Goal: Check status: Check status

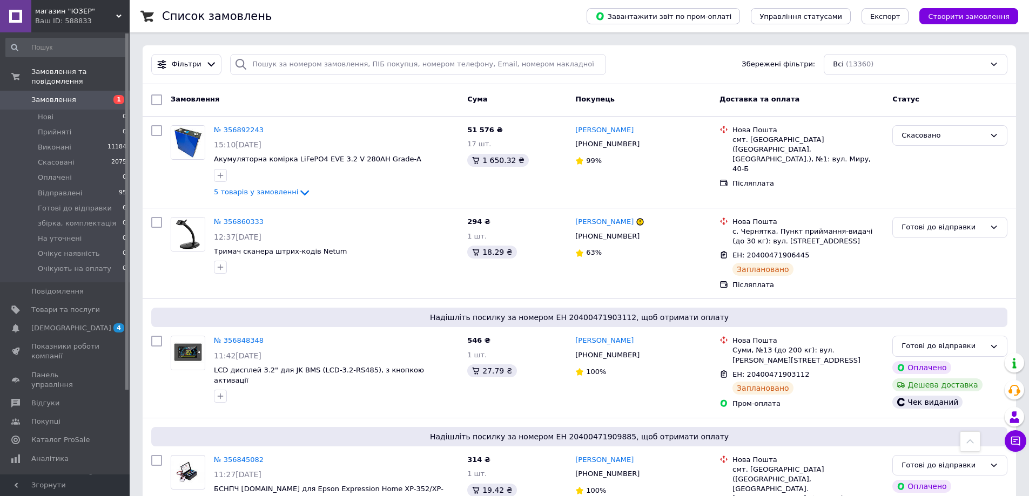
scroll to position [434, 0]
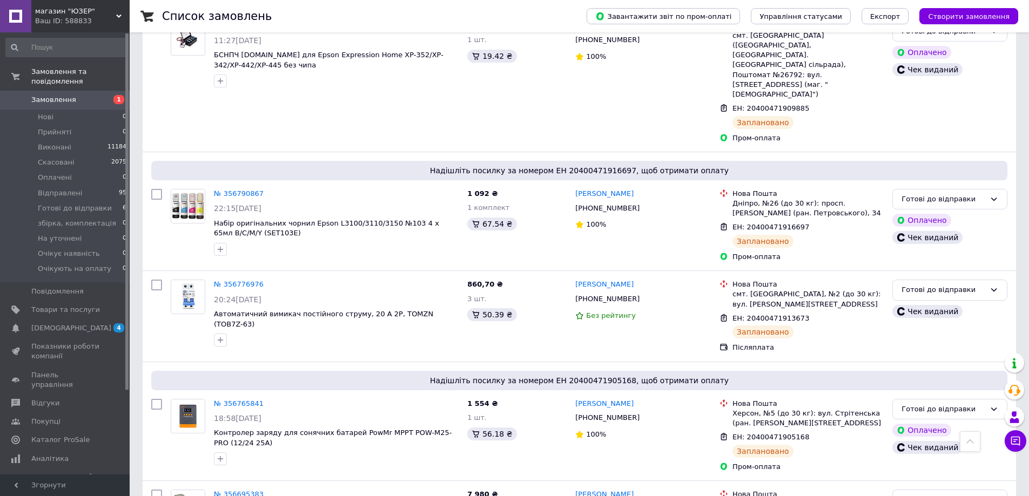
click at [104, 95] on span "1" at bounding box center [115, 100] width 30 height 10
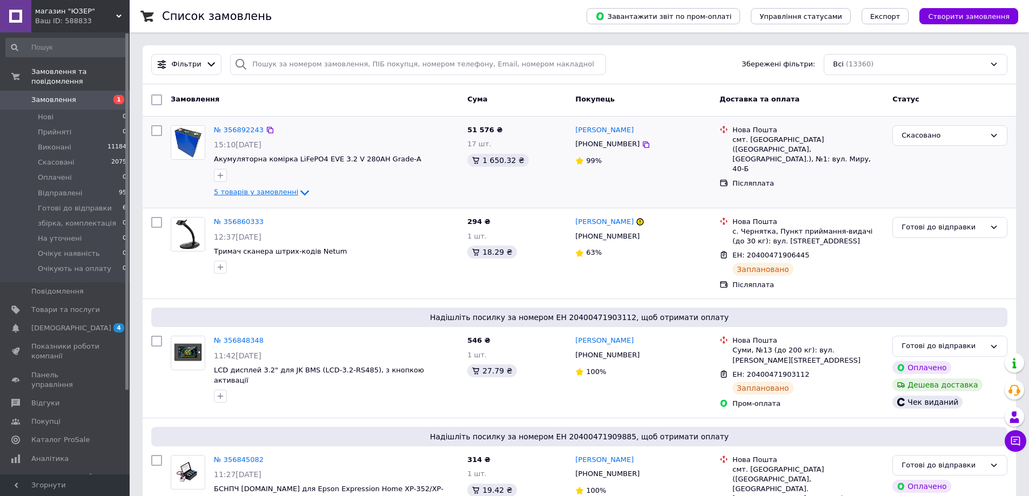
click at [279, 190] on span "5 товарів у замовленні" at bounding box center [256, 193] width 84 height 8
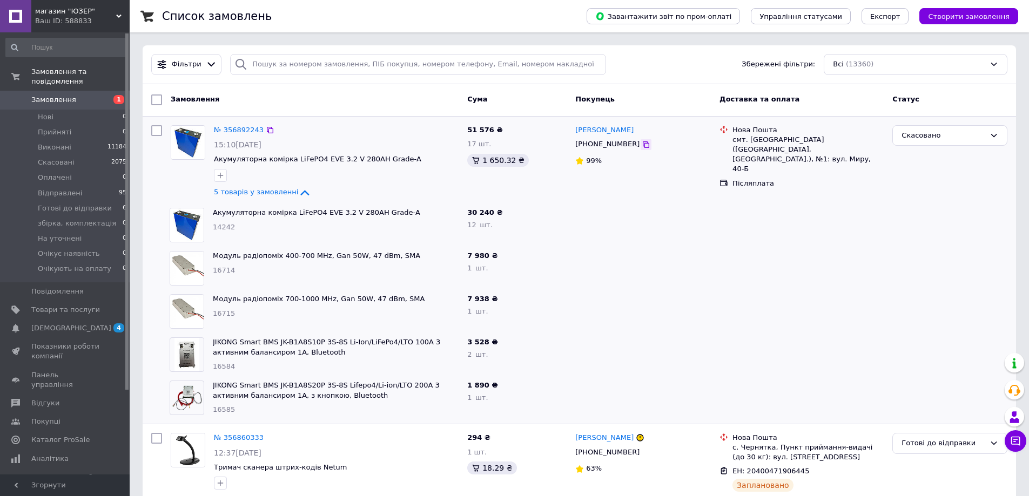
click at [642, 147] on icon at bounding box center [646, 144] width 9 height 9
click at [768, 142] on div "смт. [GEOGRAPHIC_DATA] ([GEOGRAPHIC_DATA], [GEOGRAPHIC_DATA].), №1: вул. Миру, …" at bounding box center [807, 154] width 151 height 39
drag, startPoint x: 597, startPoint y: 122, endPoint x: 637, endPoint y: 131, distance: 41.1
click at [636, 132] on div "[PERSON_NAME] [PHONE_NUMBER] 99%" at bounding box center [643, 162] width 144 height 83
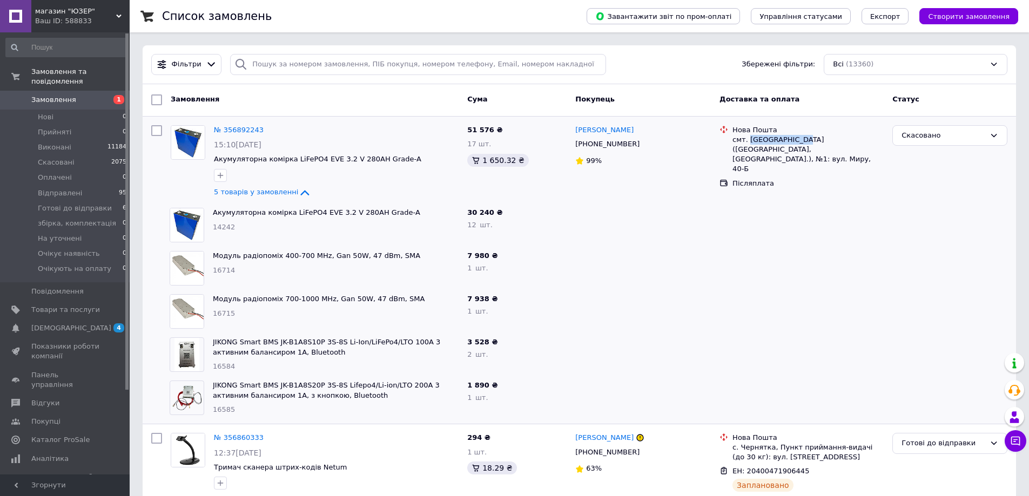
copy link "[PERSON_NAME]"
click at [757, 141] on div "смт. [GEOGRAPHIC_DATA] ([GEOGRAPHIC_DATA], [GEOGRAPHIC_DATA].), №1: вул. Миру, …" at bounding box center [807, 154] width 151 height 39
copy div "[GEOGRAPHIC_DATA]"
click at [227, 132] on link "№ 356892243" at bounding box center [239, 130] width 50 height 8
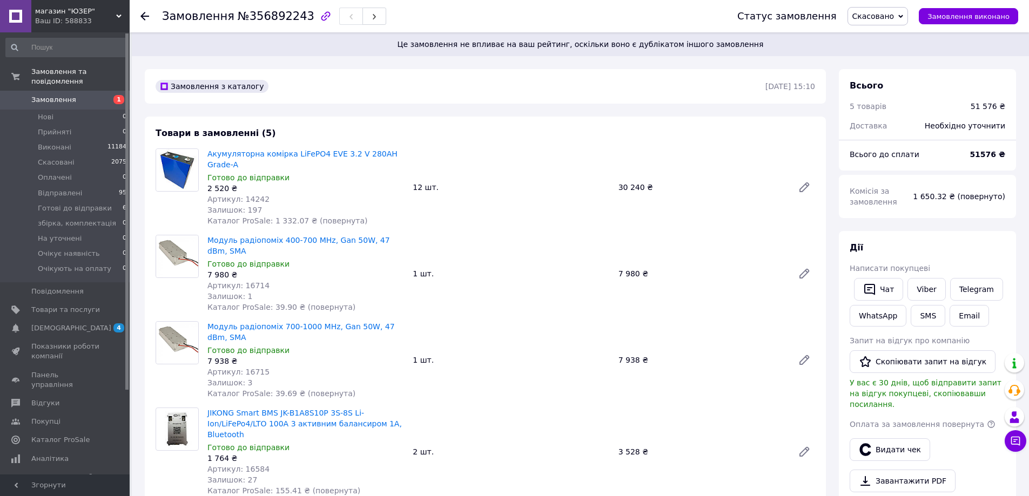
click at [253, 21] on span "№356892243" at bounding box center [276, 16] width 77 height 13
copy span "356892243"
click at [254, 195] on span "Артикул: 14242" at bounding box center [238, 199] width 62 height 9
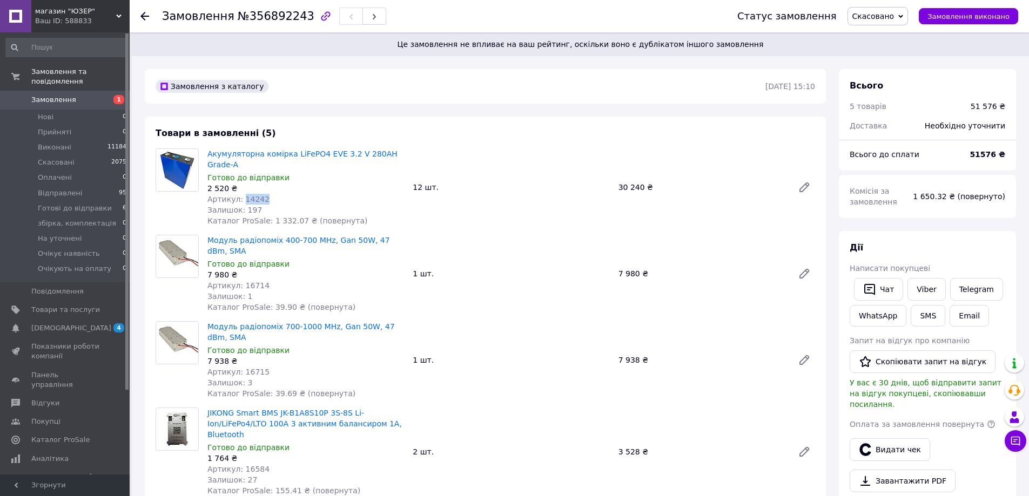
copy span "14242"
click at [261, 280] on div "Артикул: 16714" at bounding box center [305, 285] width 197 height 11
click at [251, 281] on span "Артикул: 16714" at bounding box center [238, 285] width 62 height 9
copy span "16714"
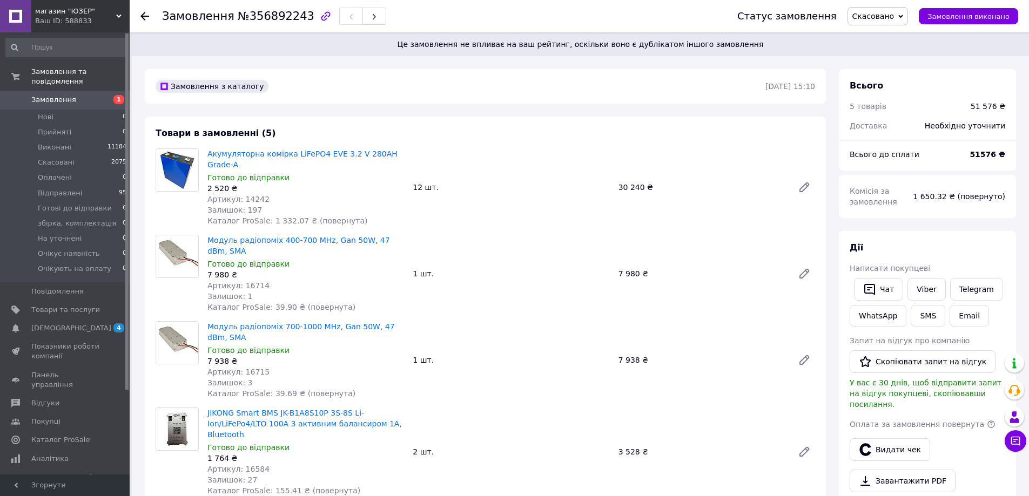
click at [250, 368] on span "Артикул: 16715" at bounding box center [238, 372] width 62 height 9
copy span "16715"
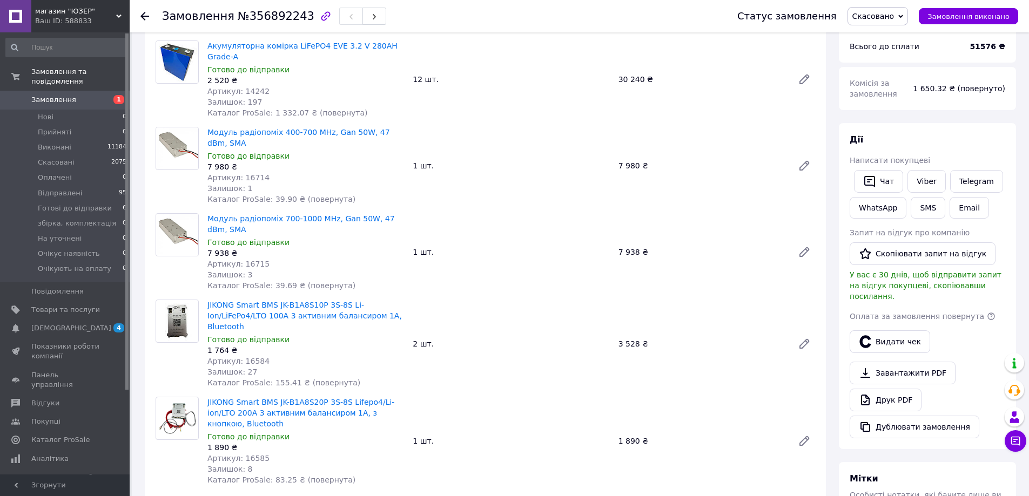
click at [253, 357] on span "Артикул: 16584" at bounding box center [238, 361] width 62 height 9
copy span "16584"
click at [246, 454] on span "Артикул: 16585" at bounding box center [238, 458] width 62 height 9
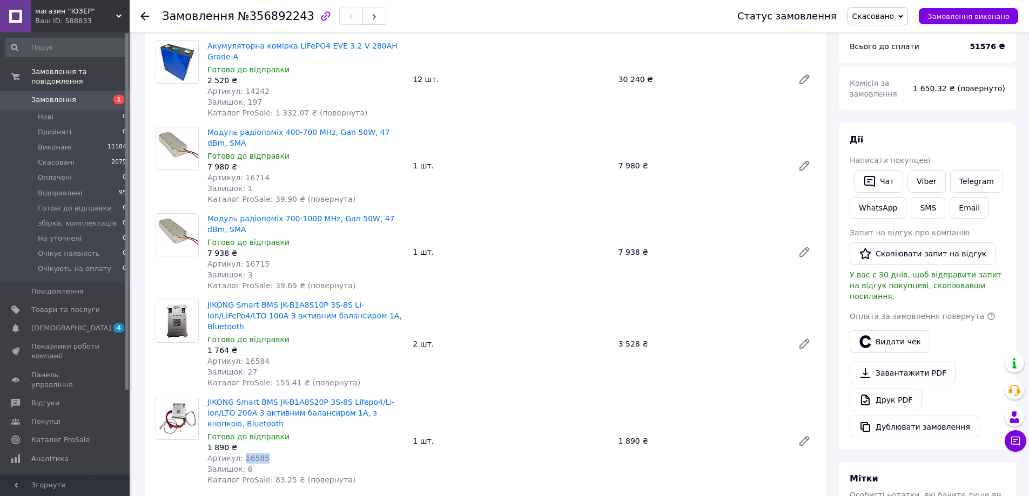
copy span "16585"
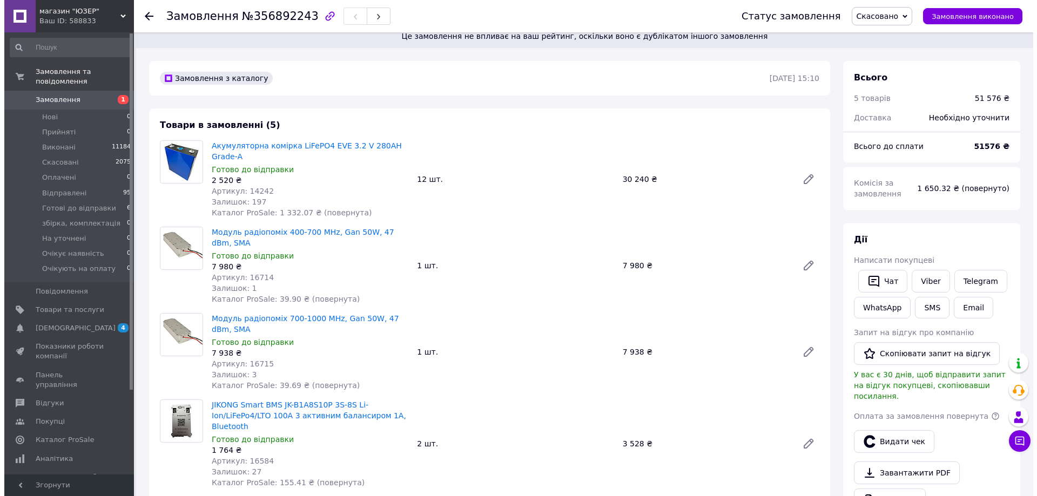
scroll to position [0, 0]
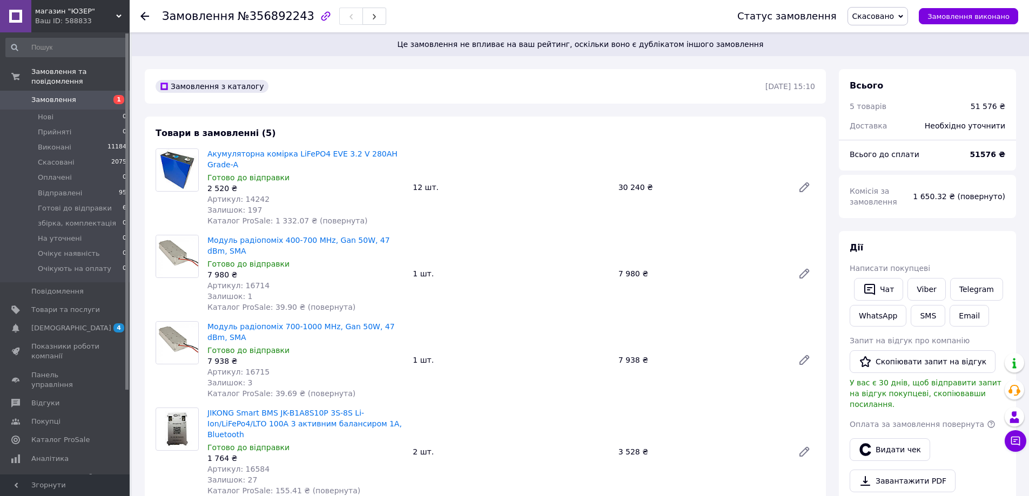
click at [561, 128] on div "Товари в замовленні (5) Акумуляторна комірка LiFePO4 EVE 3.2 V 280AH Grade-A Го…" at bounding box center [485, 370] width 681 height 507
click at [78, 95] on span "Замовлення" at bounding box center [65, 100] width 69 height 10
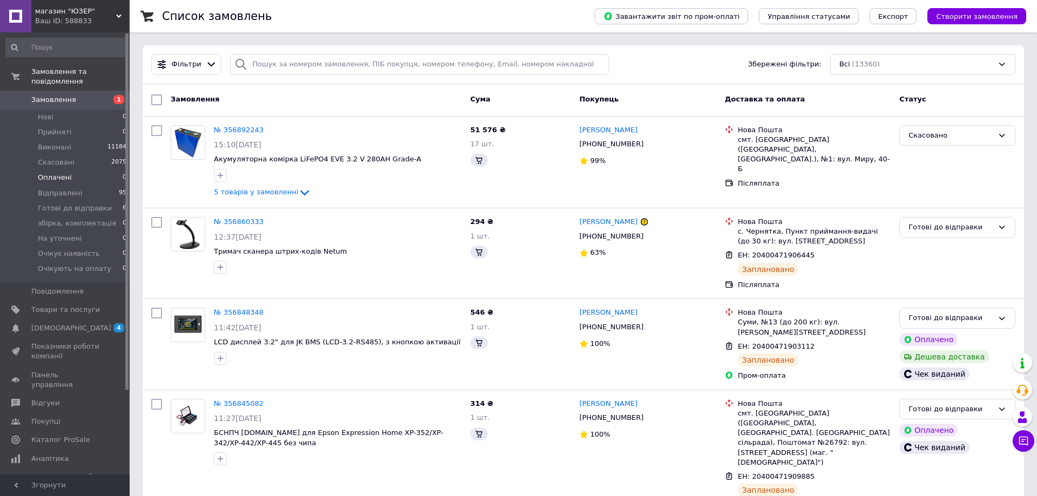
click at [100, 95] on span "1" at bounding box center [115, 100] width 30 height 10
